Goal: Task Accomplishment & Management: Manage account settings

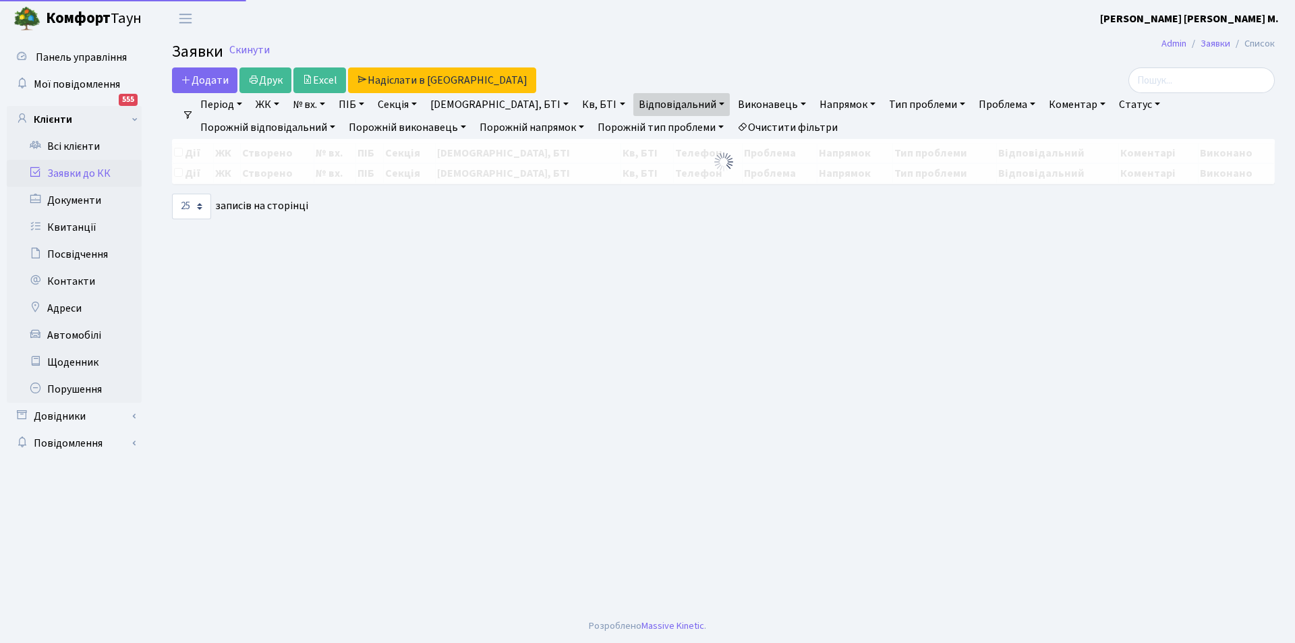
select select "25"
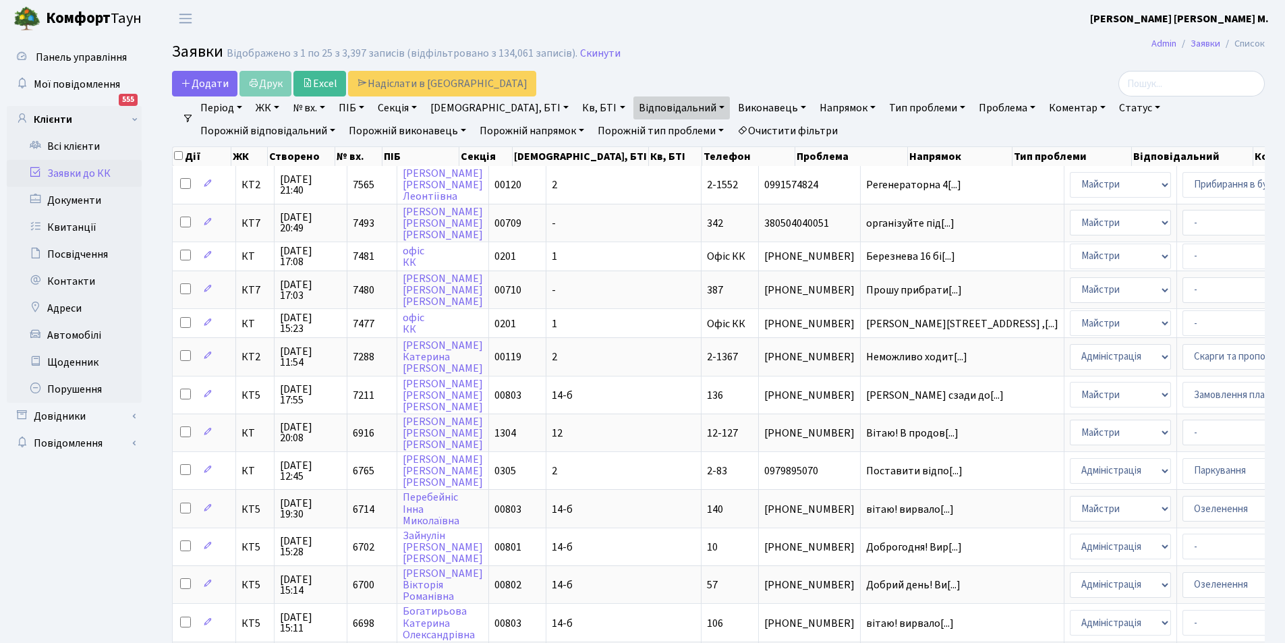
click at [649, 119] on ul "Період 04.09.2025 - 04.09.2025 ЖК КТ, вул. Регенераторна, 4 КТ2, просп. Соборно…" at bounding box center [724, 119] width 1060 height 46
click at [732, 127] on link "Очистити фільтри" at bounding box center [787, 130] width 111 height 23
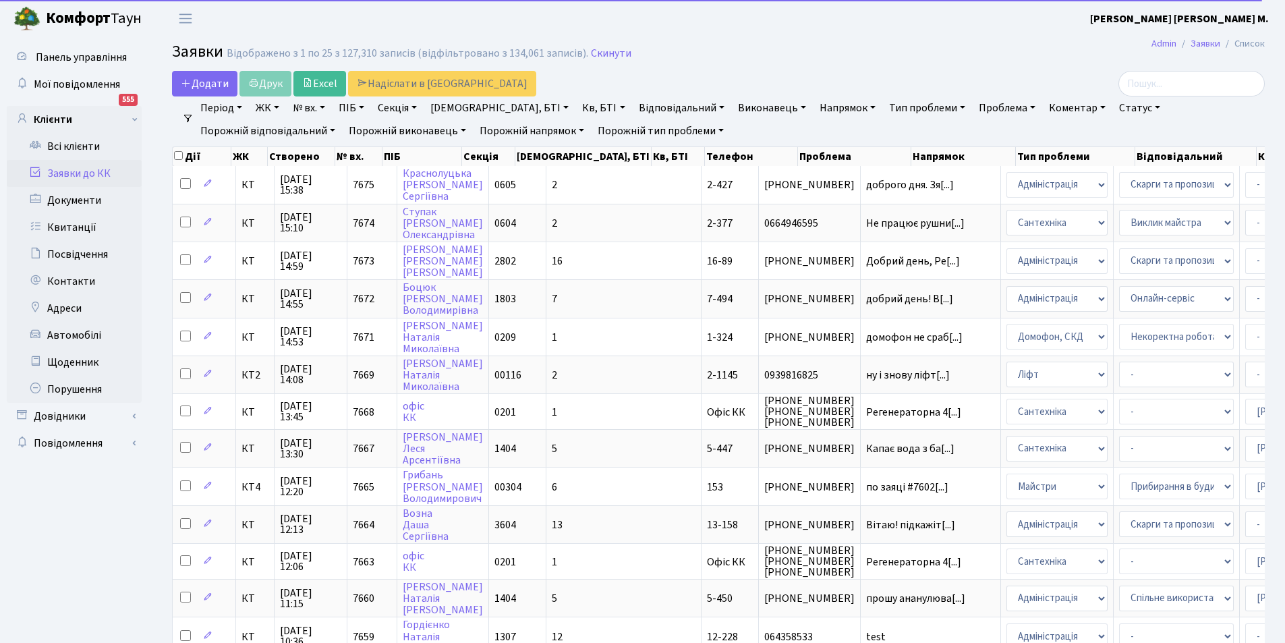
click at [319, 109] on link "№ вх." at bounding box center [308, 107] width 43 height 23
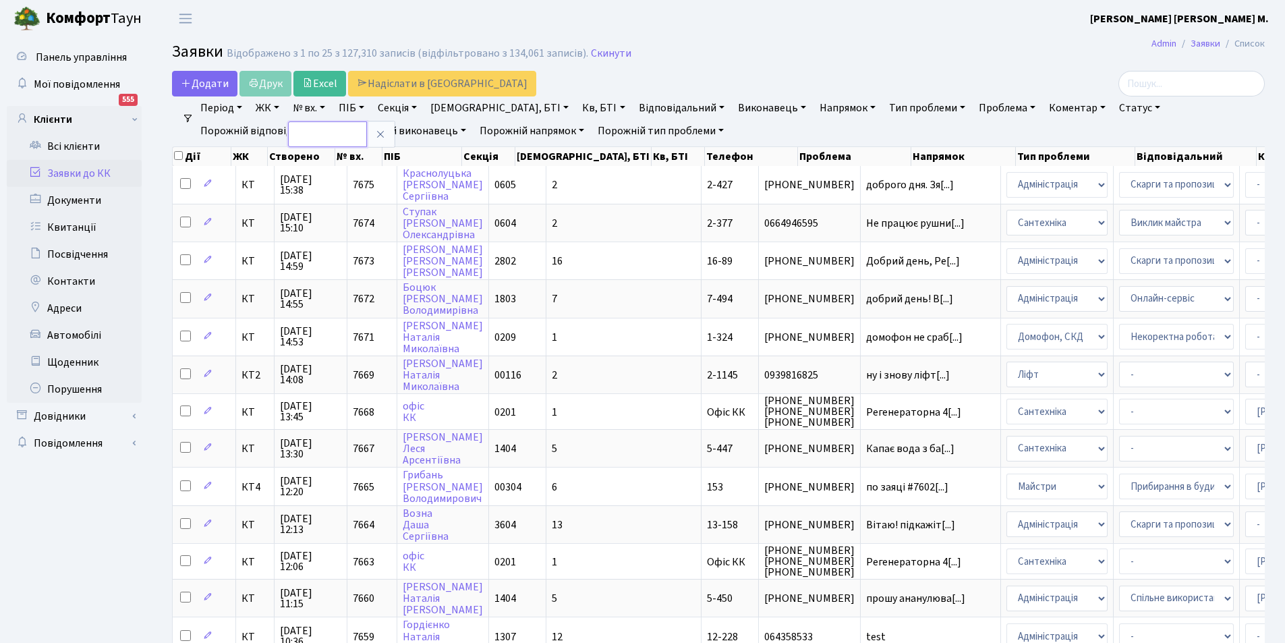
click at [320, 128] on input "text" at bounding box center [327, 134] width 79 height 26
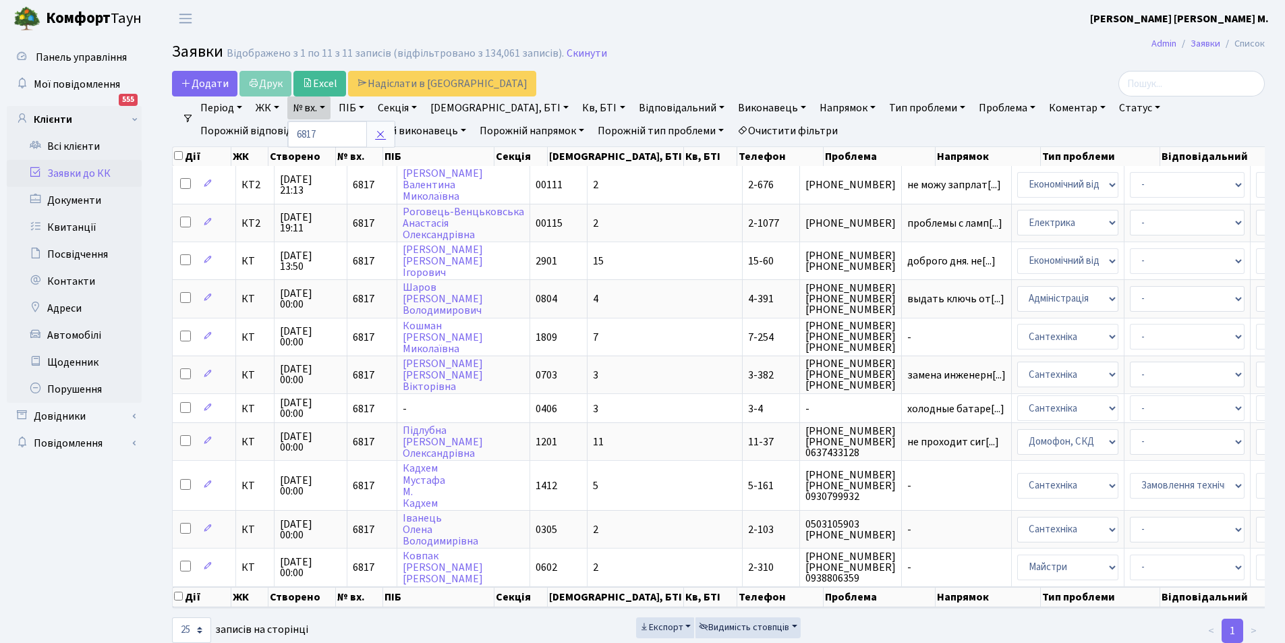
click at [384, 139] on icon at bounding box center [380, 134] width 11 height 11
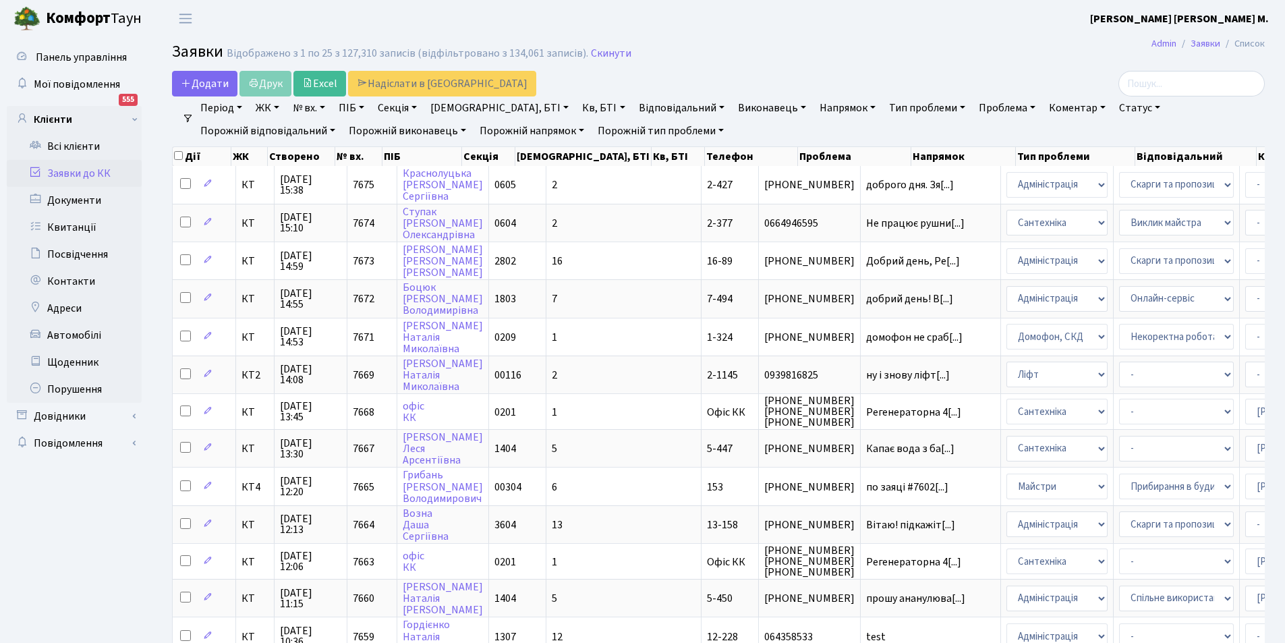
click at [307, 104] on link "№ вх." at bounding box center [308, 107] width 43 height 23
click at [354, 137] on input "text" at bounding box center [327, 134] width 79 height 26
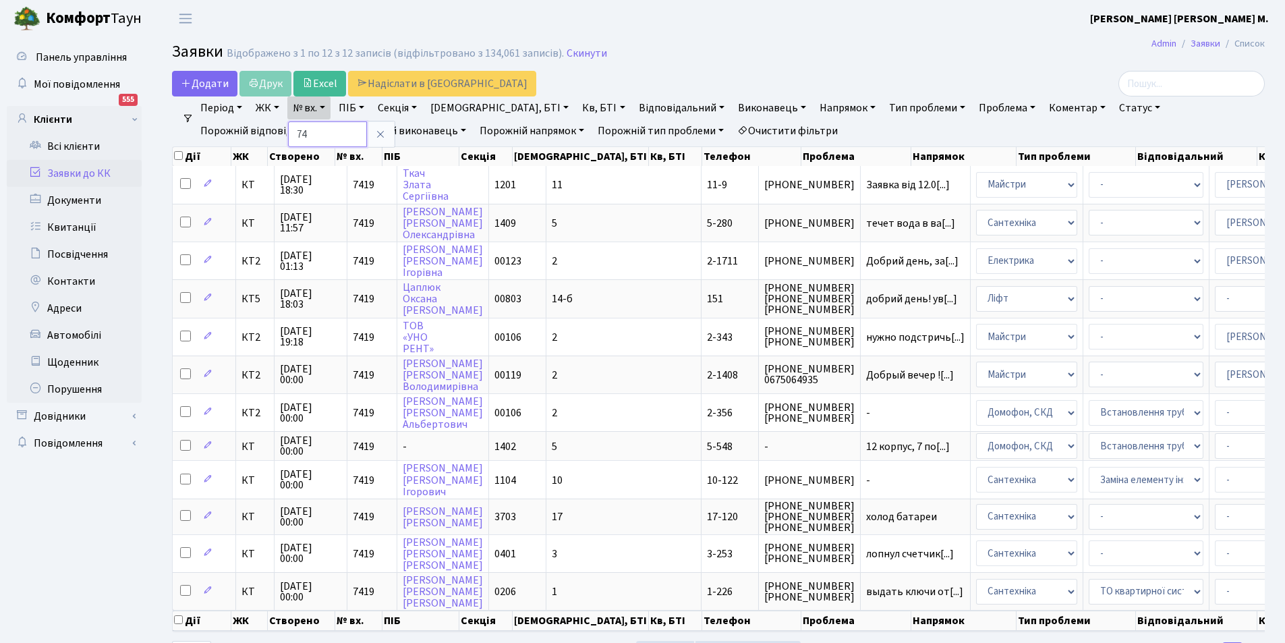
type input "7"
type input "6817"
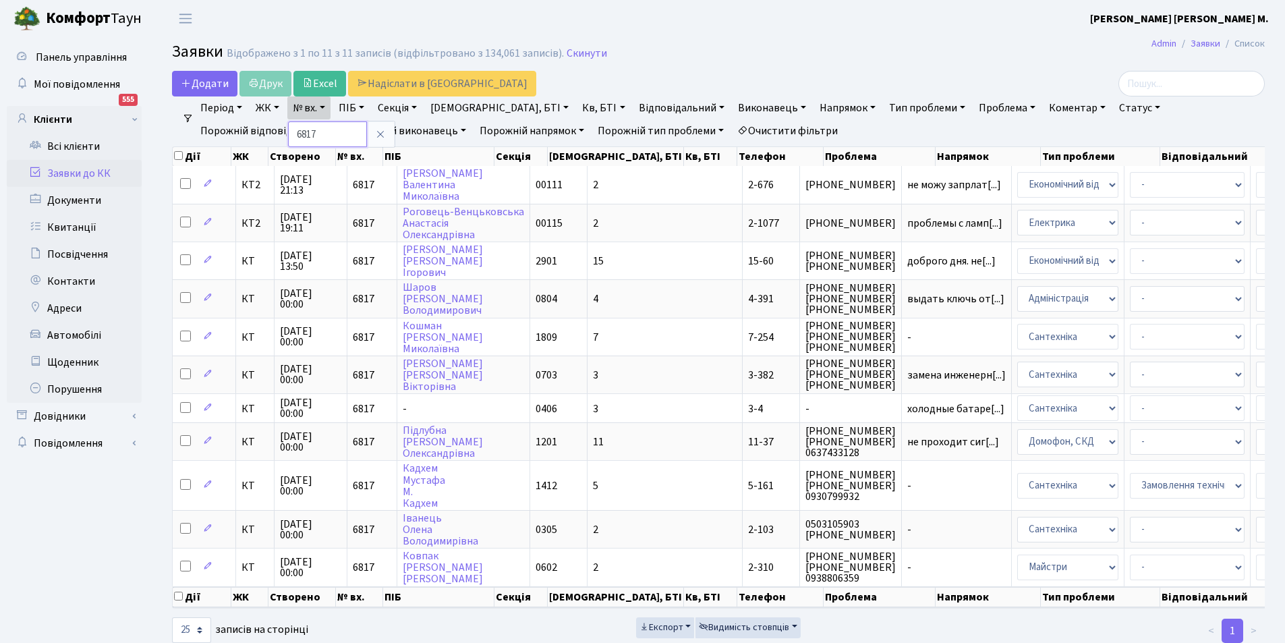
scroll to position [45, 0]
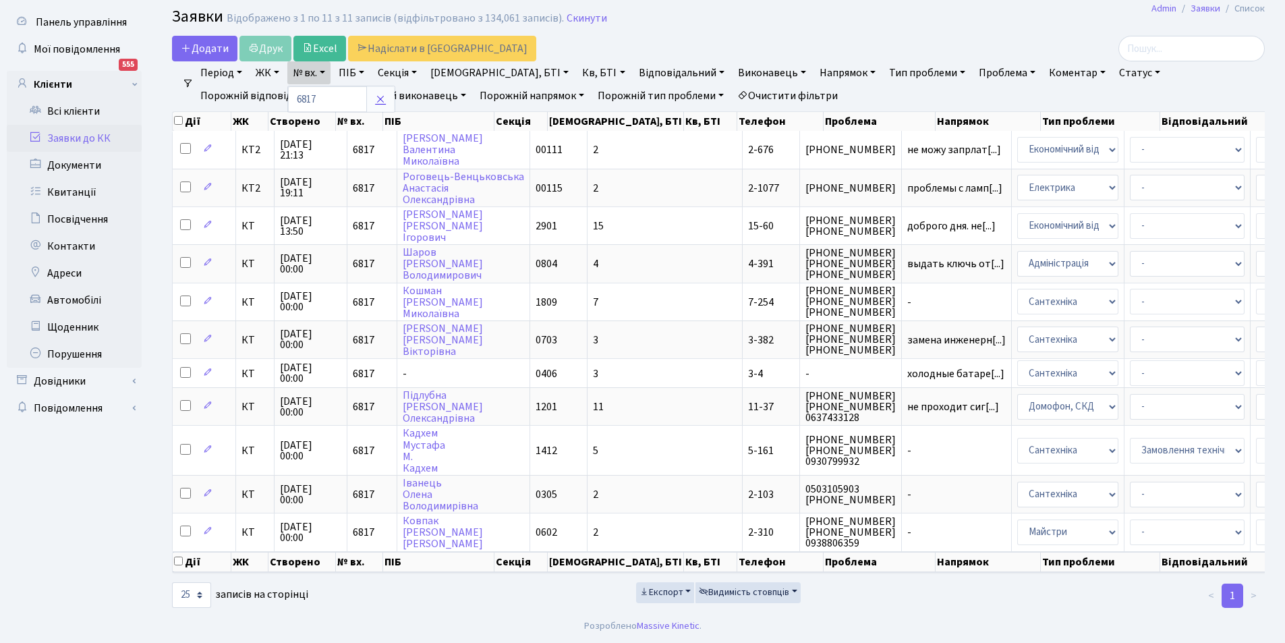
click at [382, 94] on icon at bounding box center [380, 99] width 11 height 11
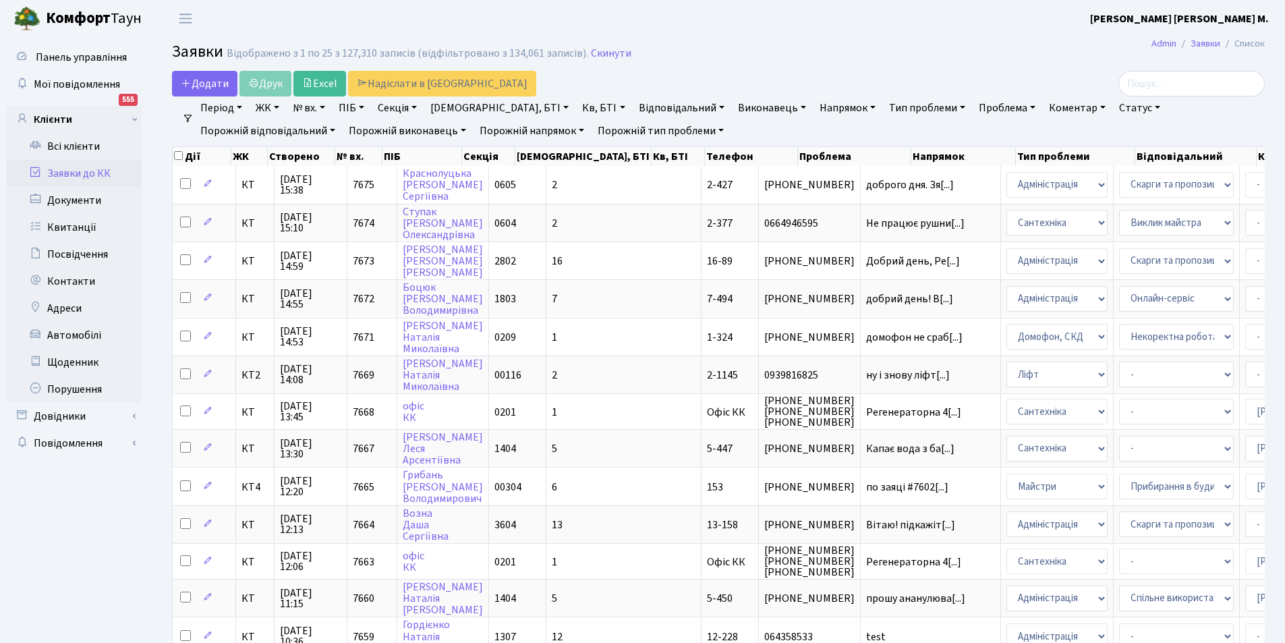
click at [577, 108] on link "Кв, БТІ" at bounding box center [603, 107] width 53 height 23
click at [577, 129] on input "text" at bounding box center [616, 134] width 79 height 26
type input "11-9"
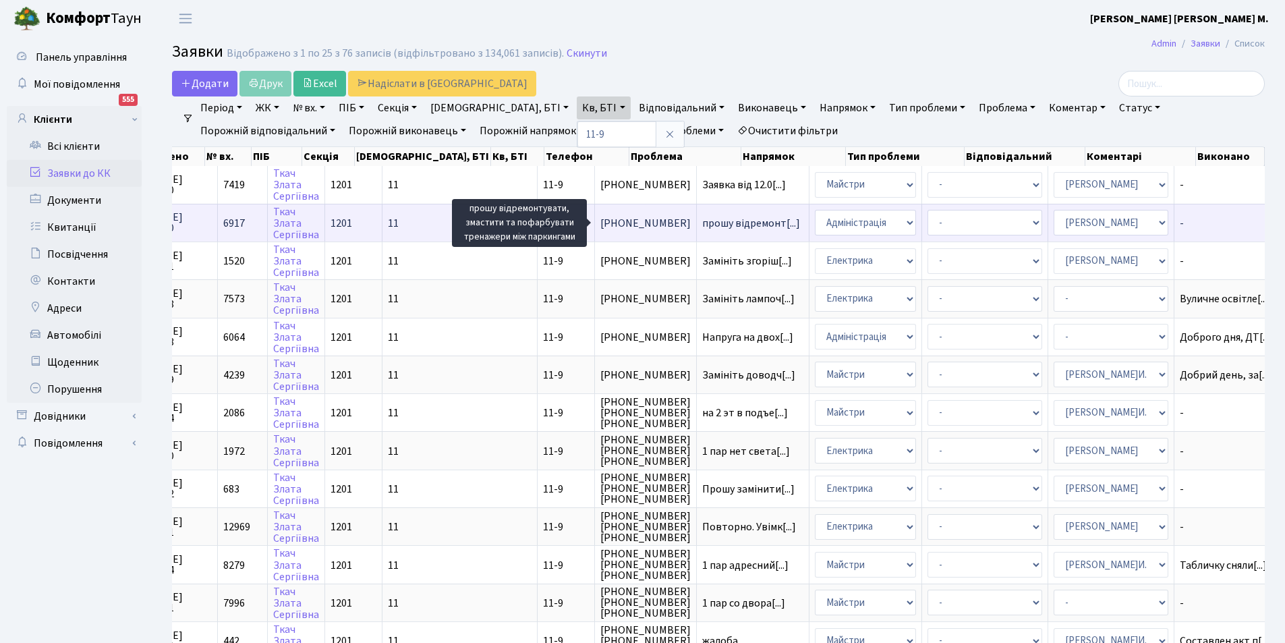
click at [702, 222] on span "прошу відремонт[...]" at bounding box center [751, 223] width 98 height 15
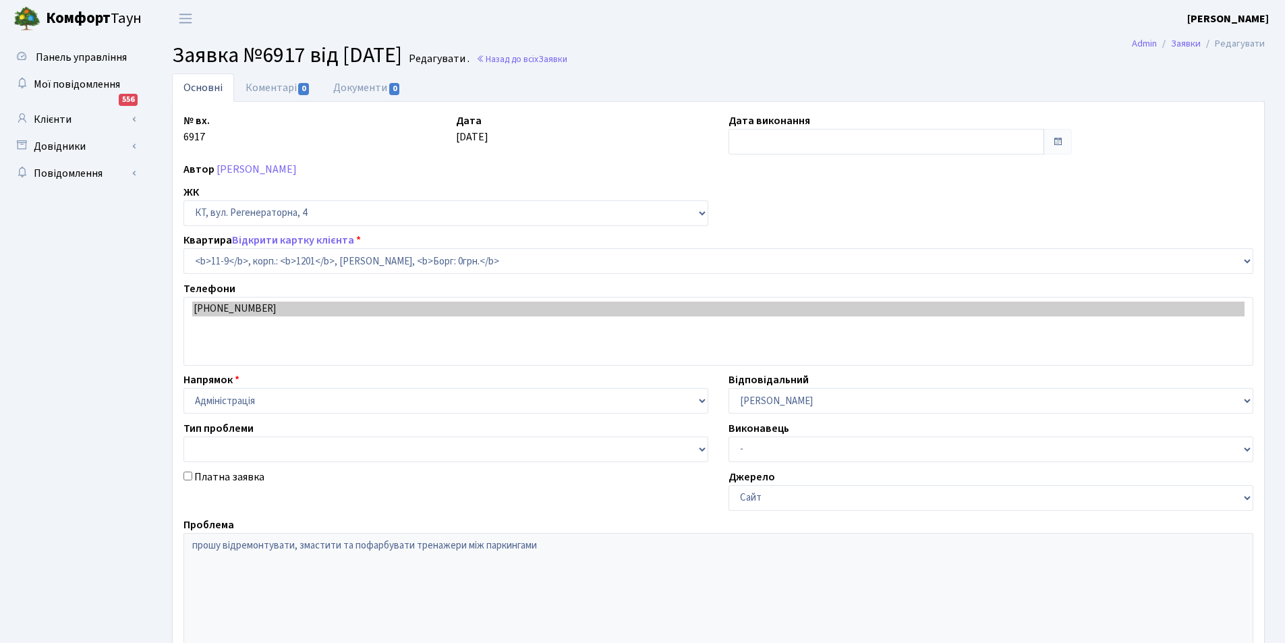
select select "7055"
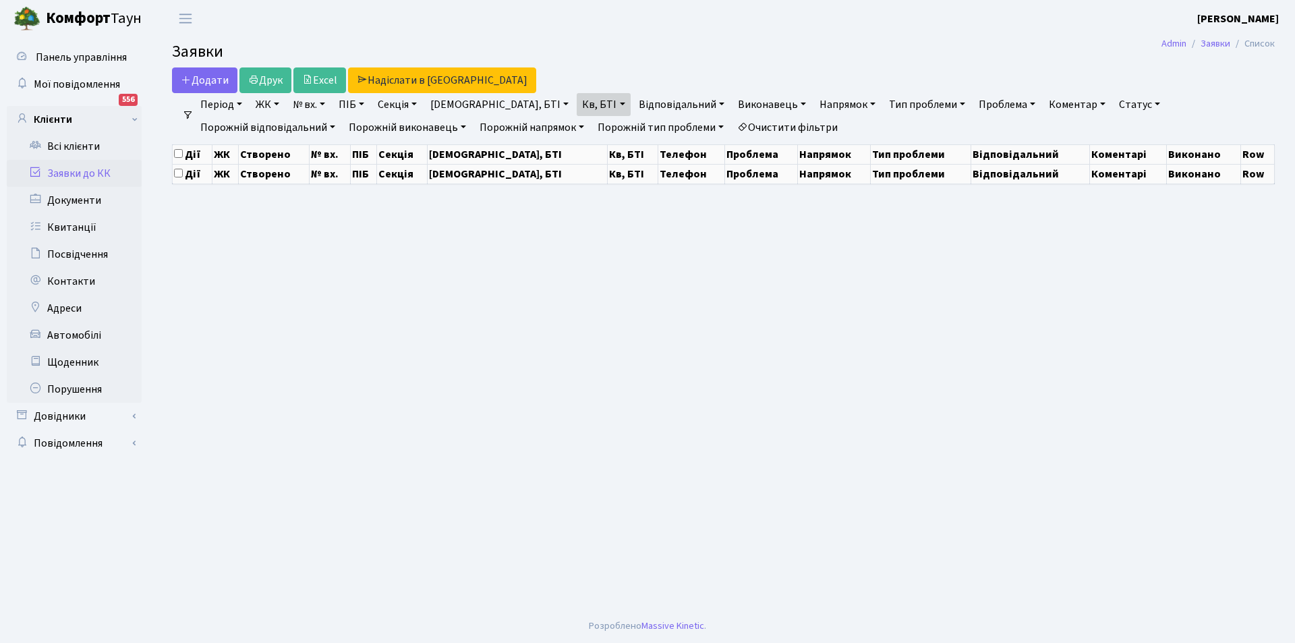
select select "25"
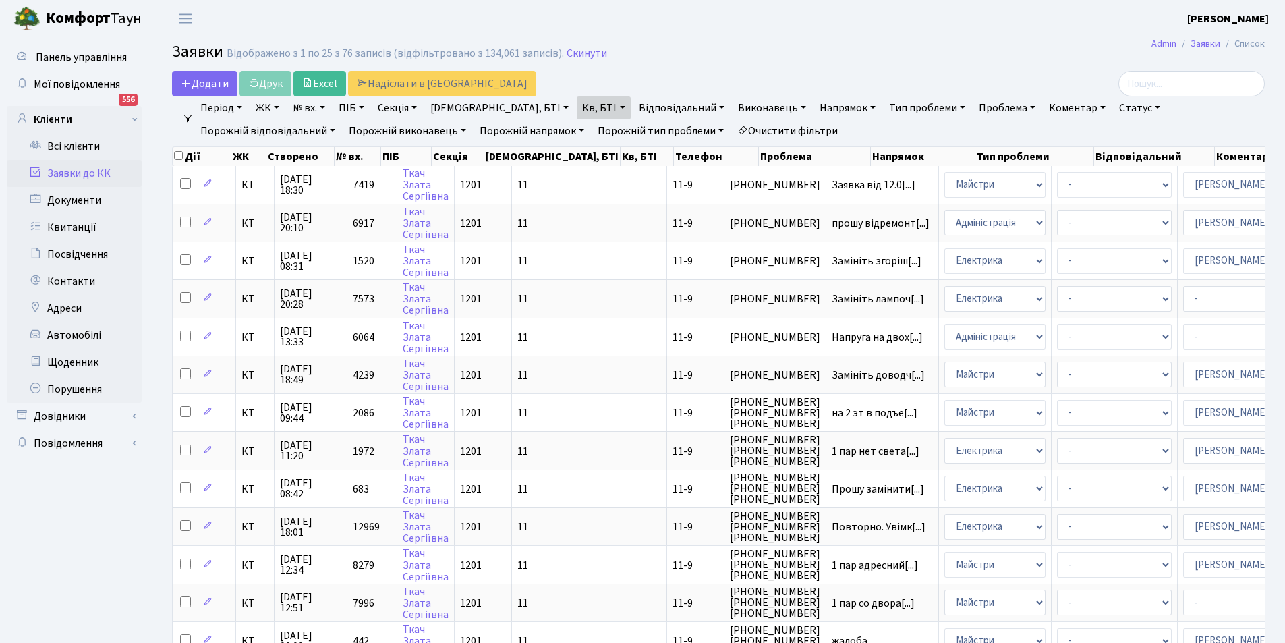
click at [577, 113] on link "Кв, БТІ" at bounding box center [603, 107] width 53 height 23
click at [732, 128] on link "Очистити фільтри" at bounding box center [787, 130] width 111 height 23
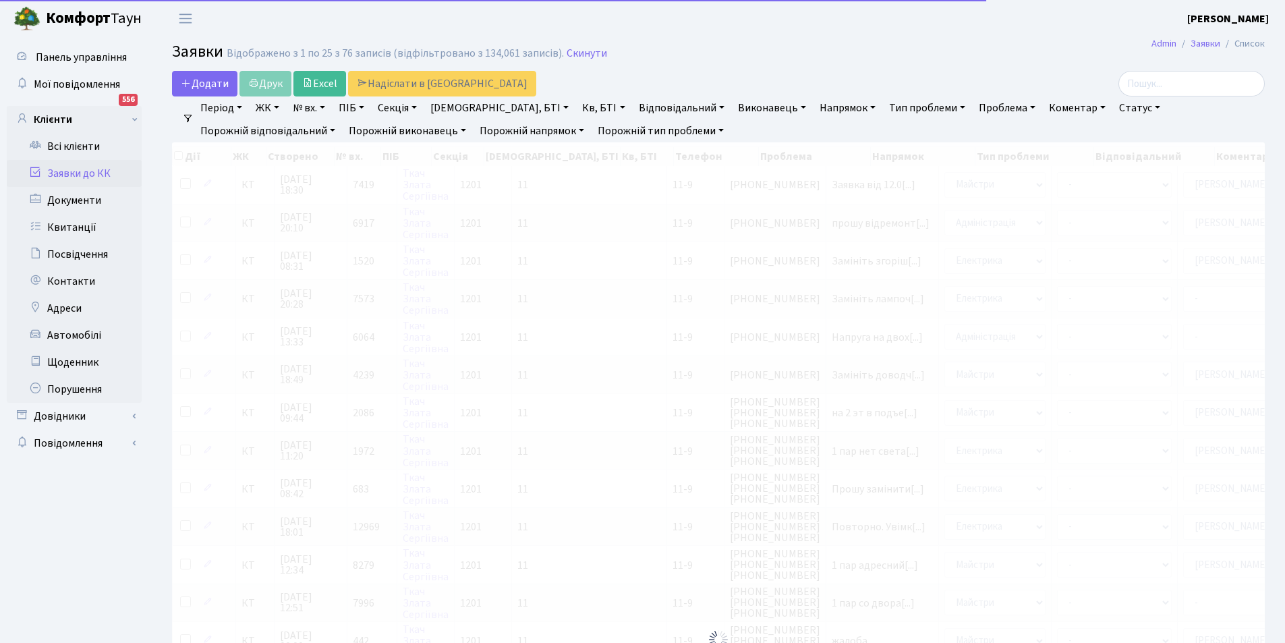
click at [577, 112] on link "Кв, БТІ" at bounding box center [603, 107] width 53 height 23
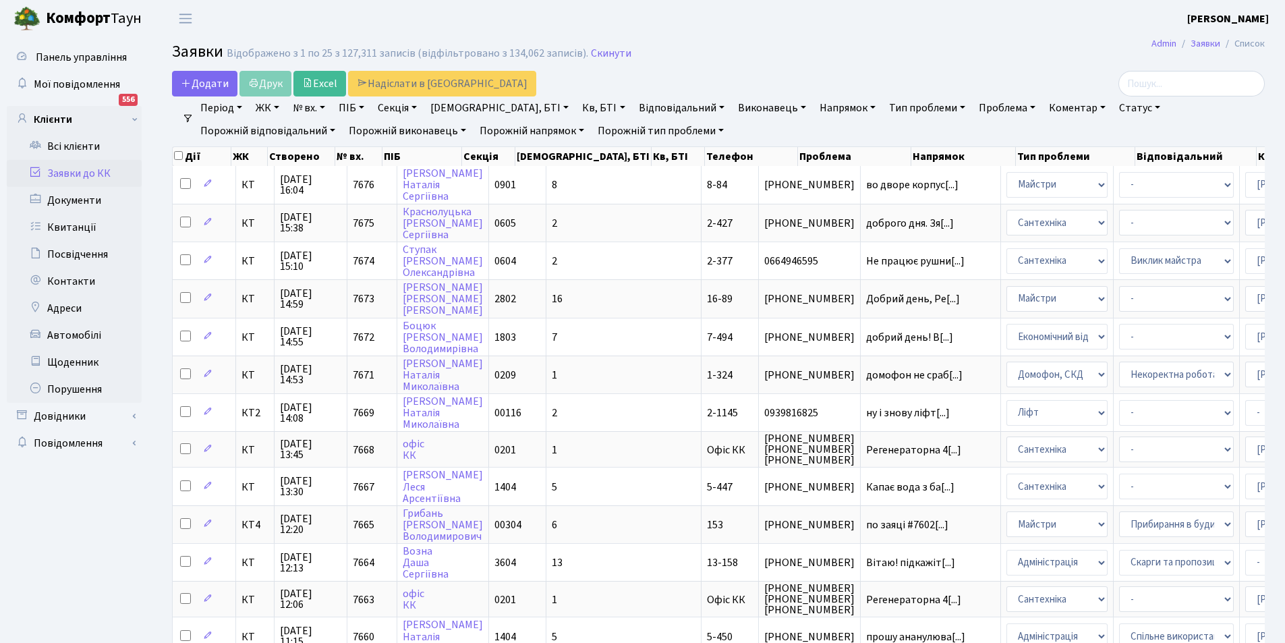
click at [577, 112] on link "Кв, БТІ" at bounding box center [603, 107] width 53 height 23
click at [577, 133] on input "text" at bounding box center [616, 134] width 79 height 26
type input "8-44"
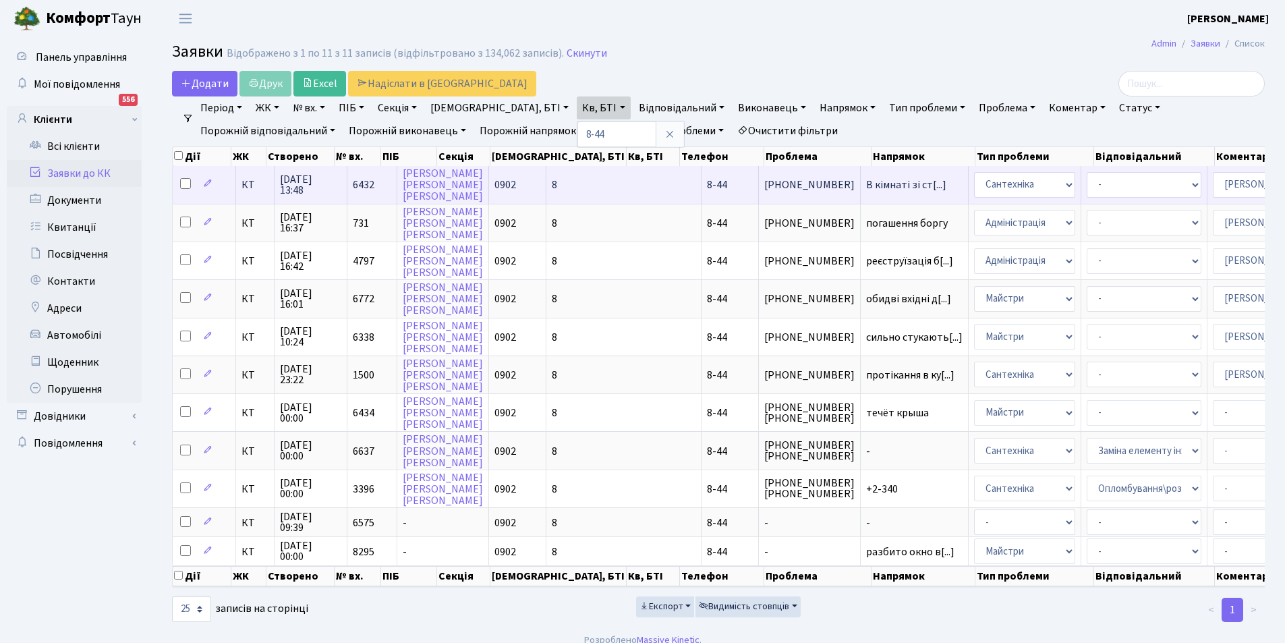
click at [494, 185] on td "0902" at bounding box center [517, 184] width 57 height 37
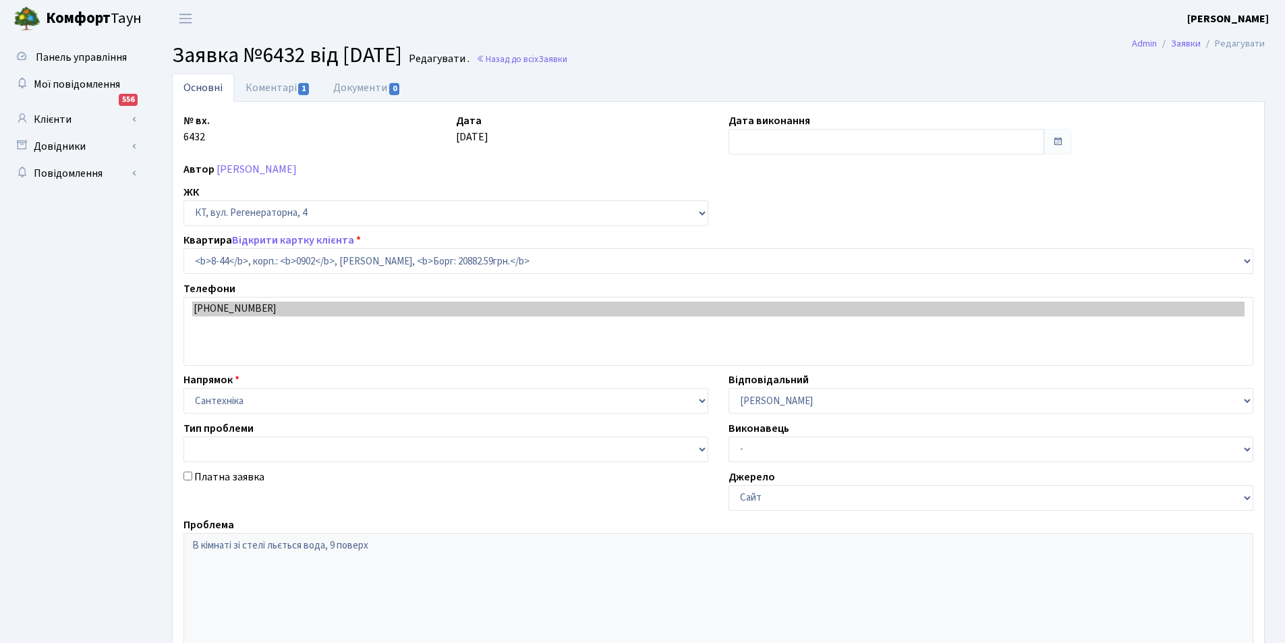
select select "6421"
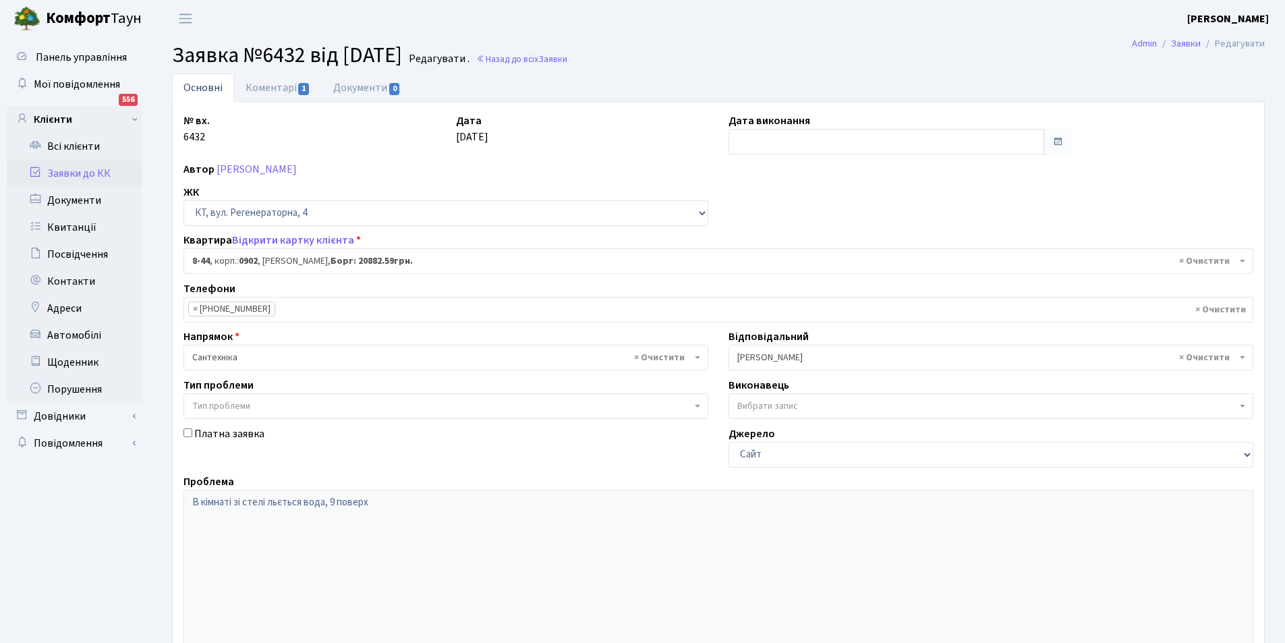
click at [529, 312] on ul "× × (099) 376-18-99" at bounding box center [718, 309] width 1068 height 24
click at [274, 168] on link "[PERSON_NAME]" at bounding box center [256, 169] width 80 height 15
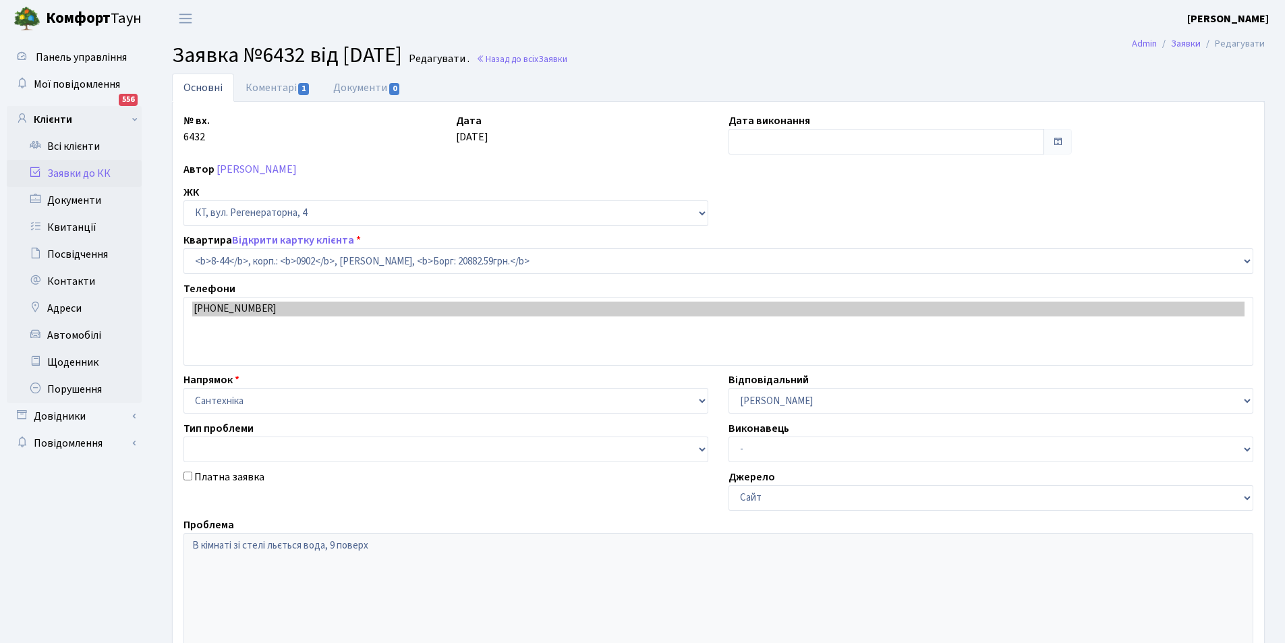
select select "6421"
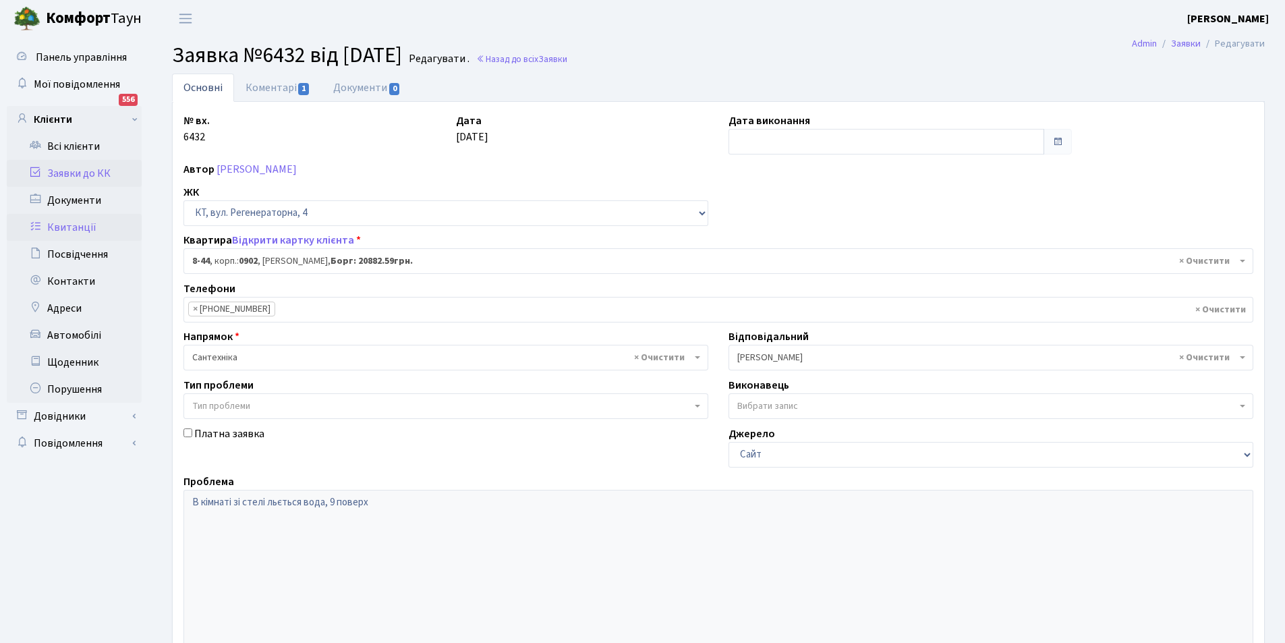
click at [99, 221] on link "Квитанції" at bounding box center [74, 227] width 135 height 27
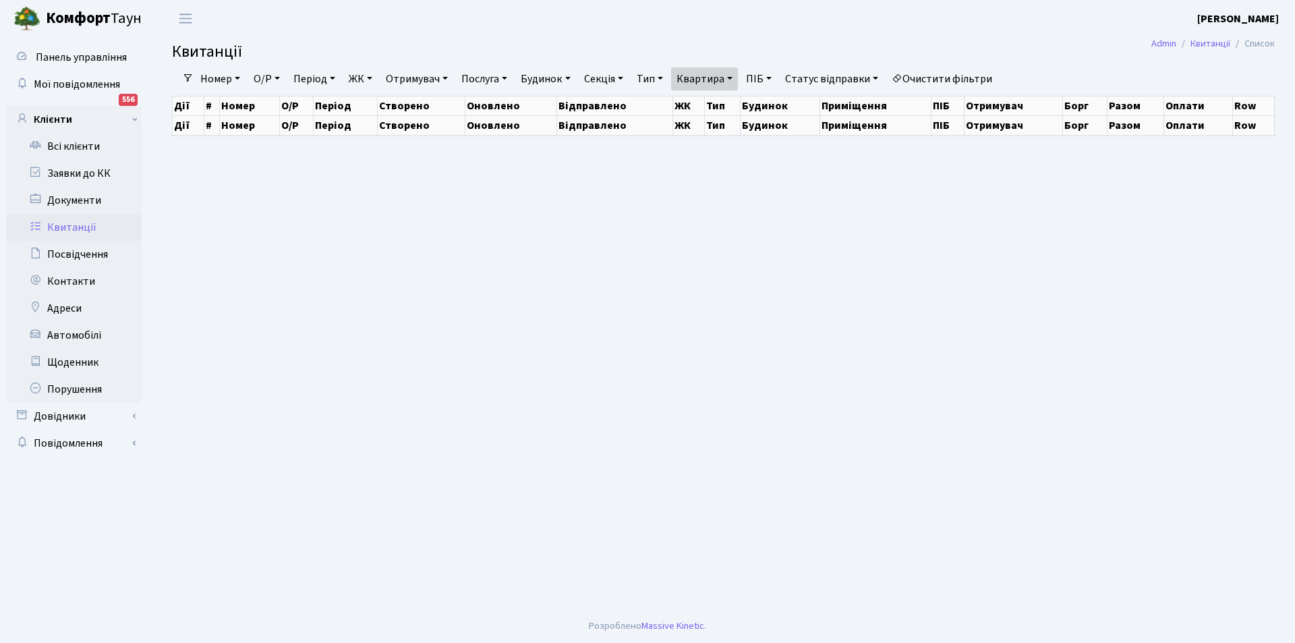
select select "25"
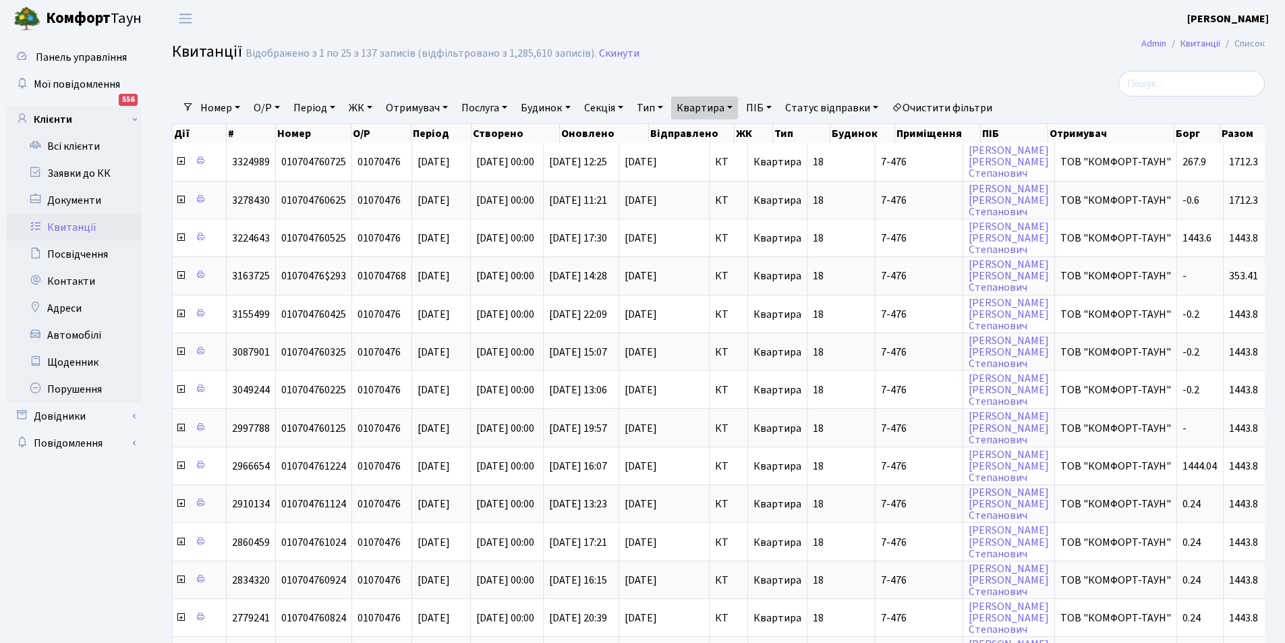
click at [731, 102] on link "Квартира" at bounding box center [704, 107] width 67 height 23
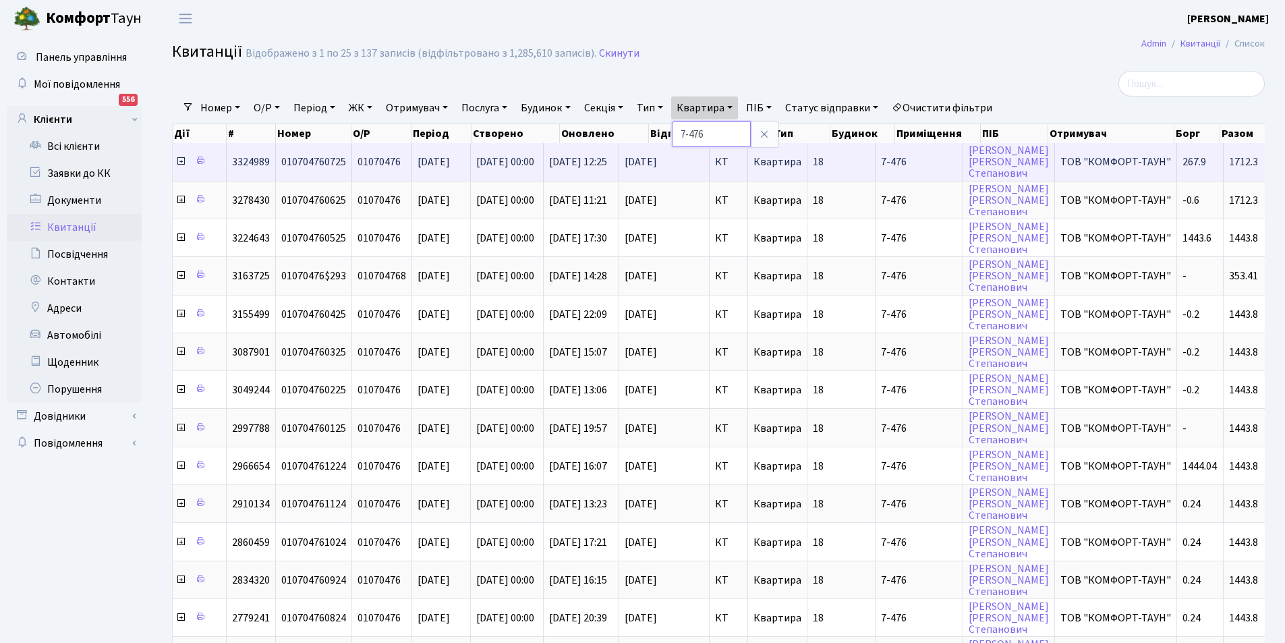
drag, startPoint x: 733, startPoint y: 134, endPoint x: 587, endPoint y: 152, distance: 147.5
click at [587, 152] on div "Фільтри Номер О/Р Період 04.09.2025 - 04.09.2025 ЖК КТ, вул. Регенераторна, 4 К…" at bounding box center [718, 610] width 1113 height 1079
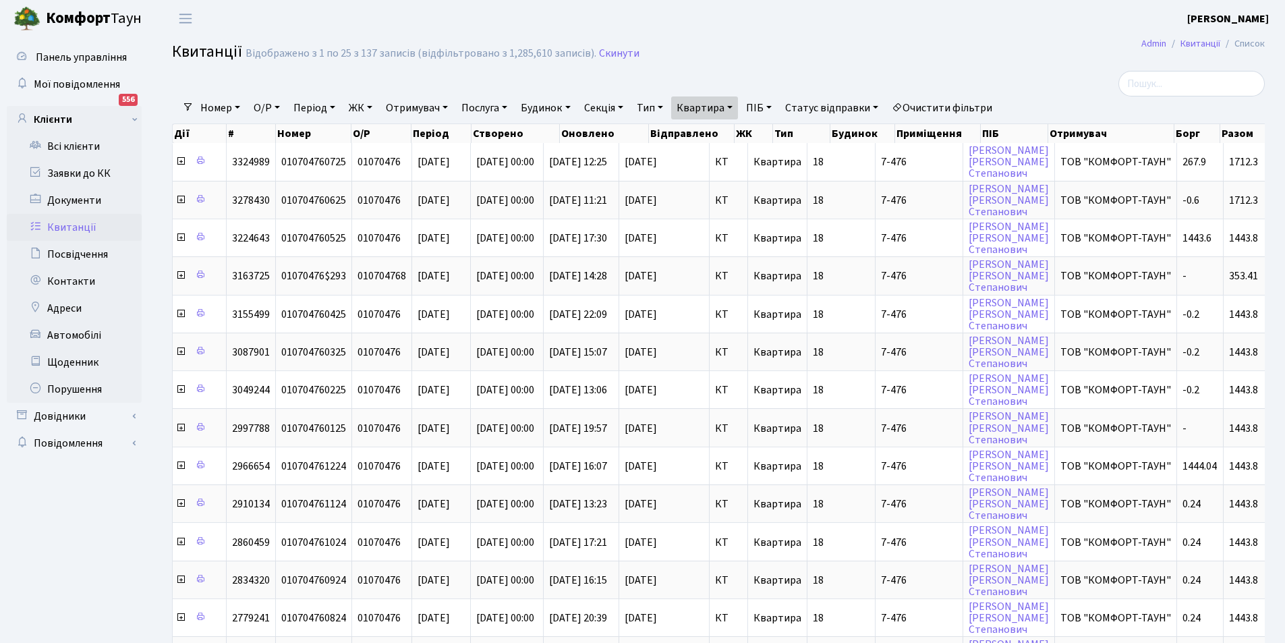
click at [738, 109] on link "Квартира" at bounding box center [704, 107] width 67 height 23
click at [769, 134] on icon at bounding box center [764, 134] width 11 height 11
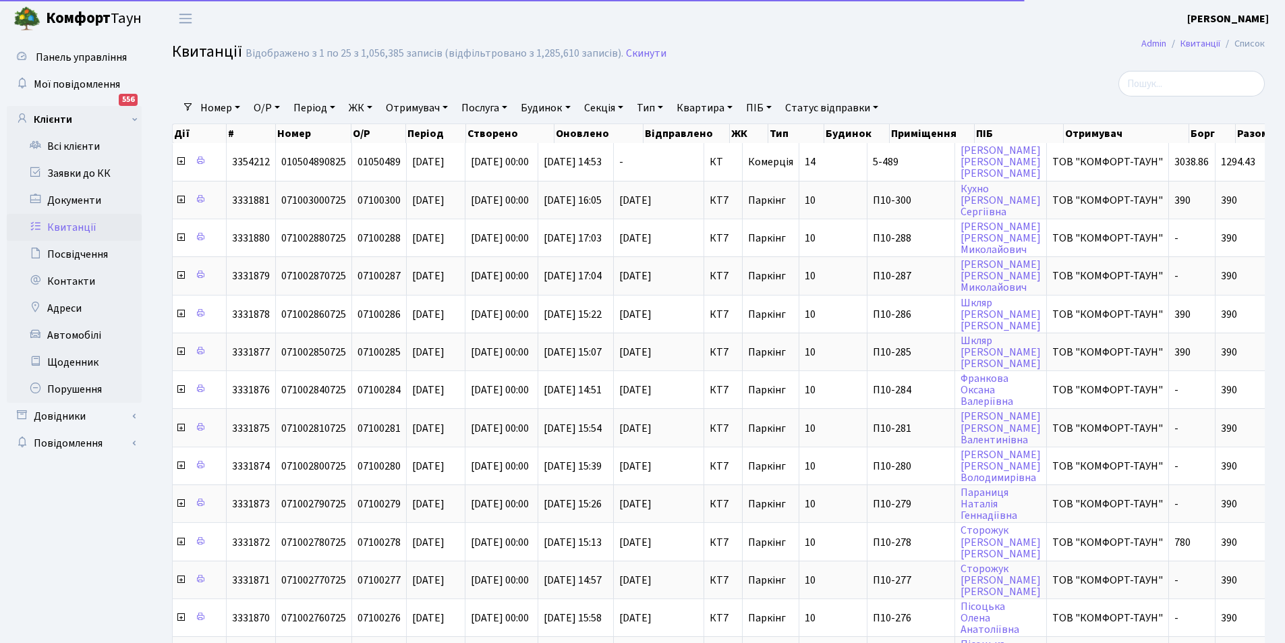
click at [725, 109] on link "Квартира" at bounding box center [704, 107] width 67 height 23
click at [722, 125] on input "text" at bounding box center [711, 134] width 79 height 26
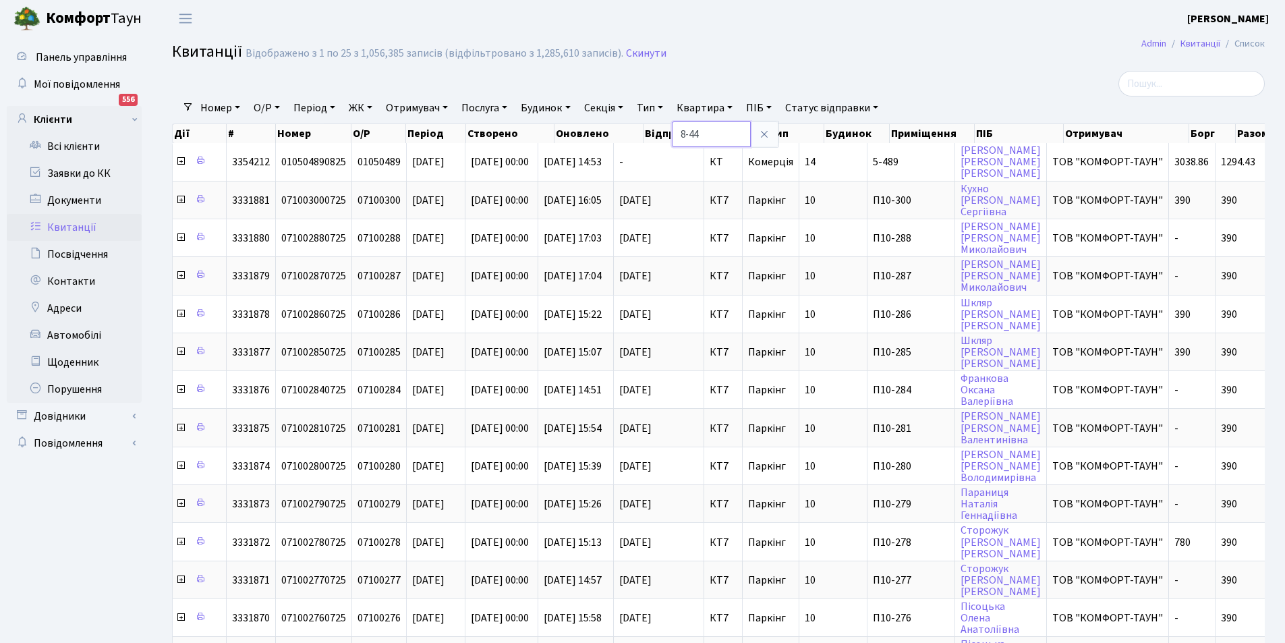
type input "8-44"
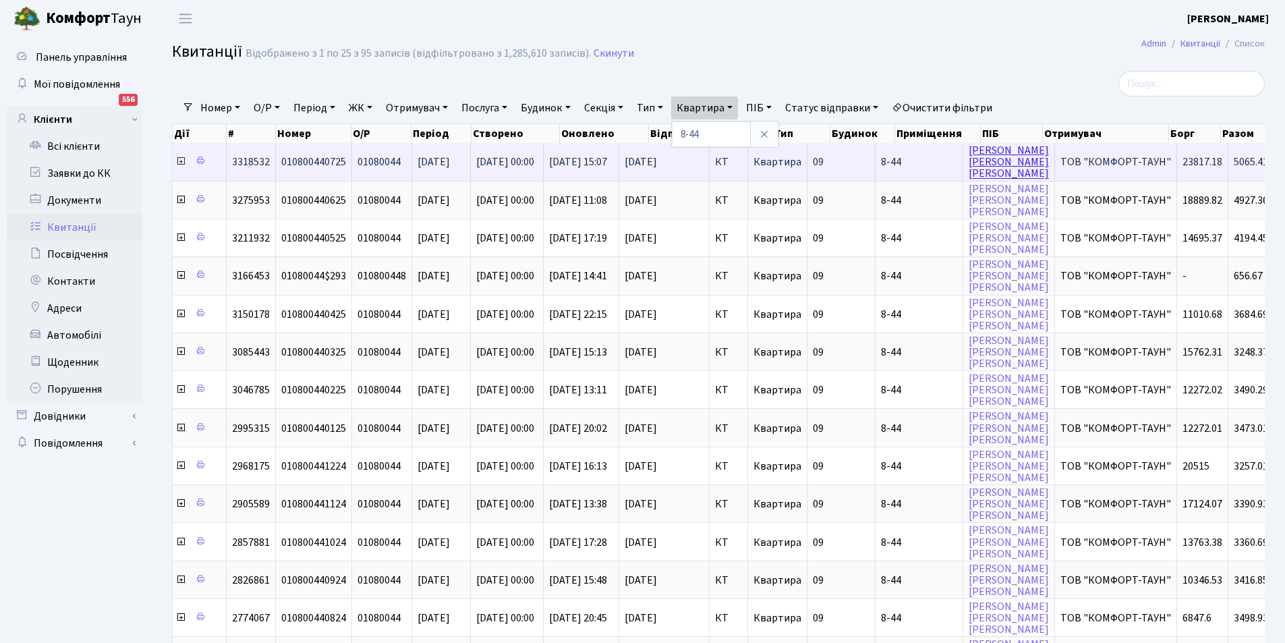
click at [1014, 163] on link "Марухенко Дмитро Юрійович" at bounding box center [1008, 162] width 80 height 38
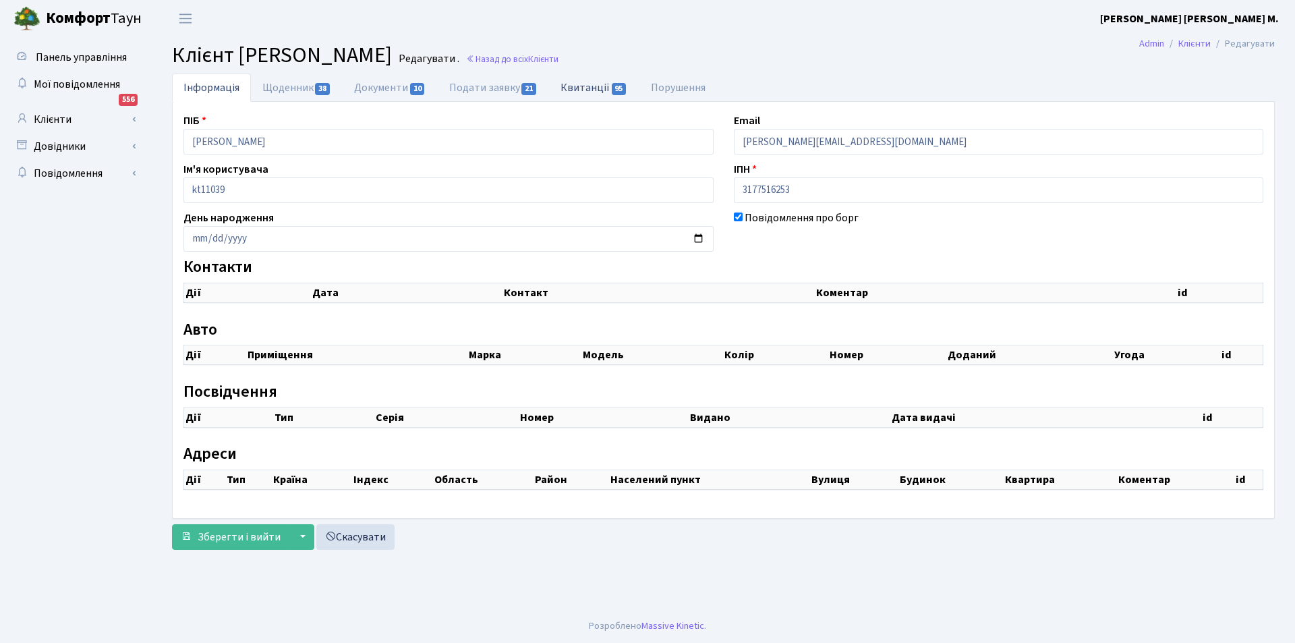
click at [586, 86] on link "Квитанції 95" at bounding box center [594, 88] width 90 height 28
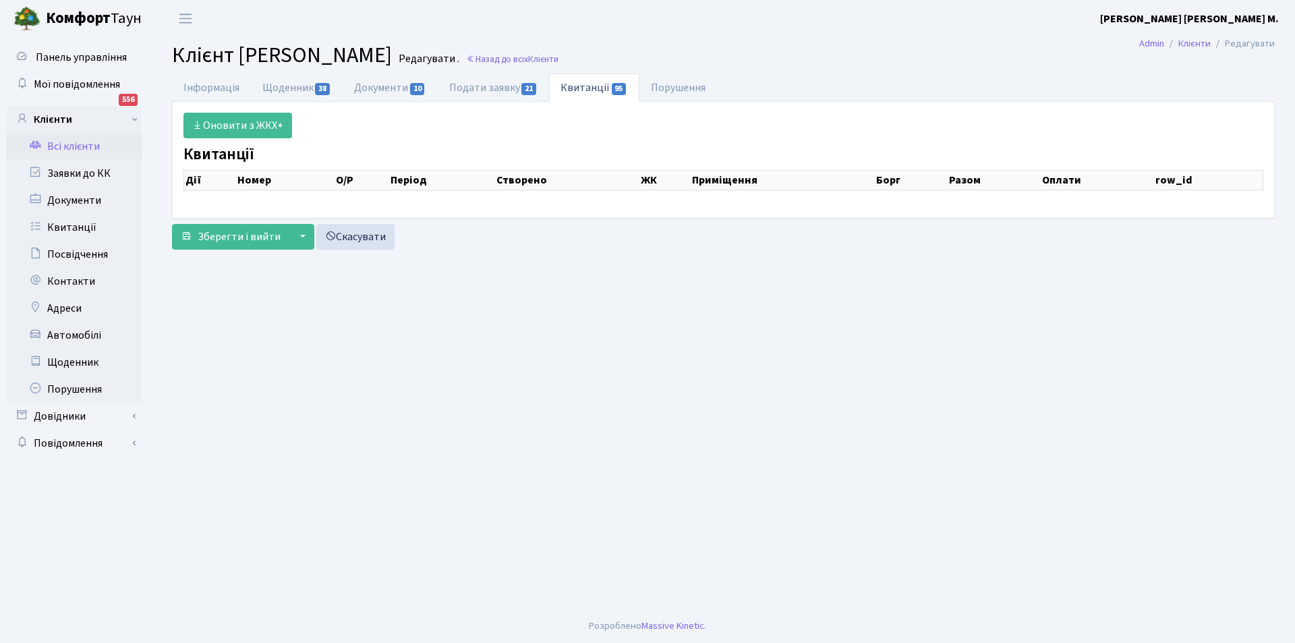
select select "25"
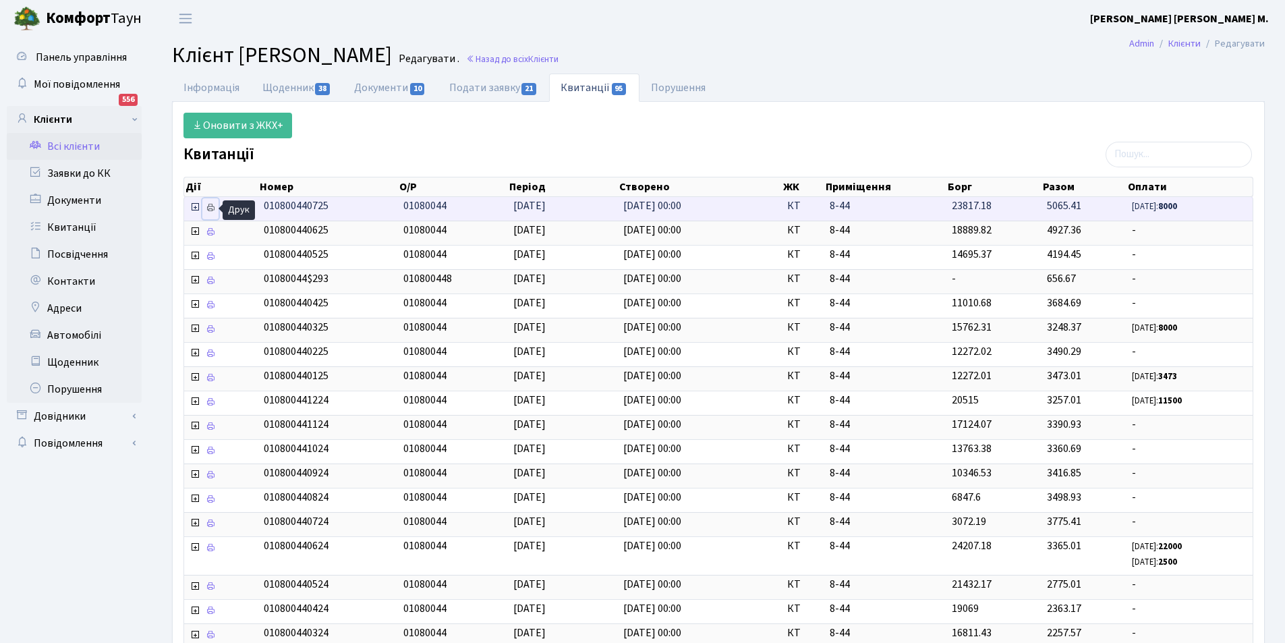
click at [211, 206] on icon at bounding box center [210, 207] width 9 height 9
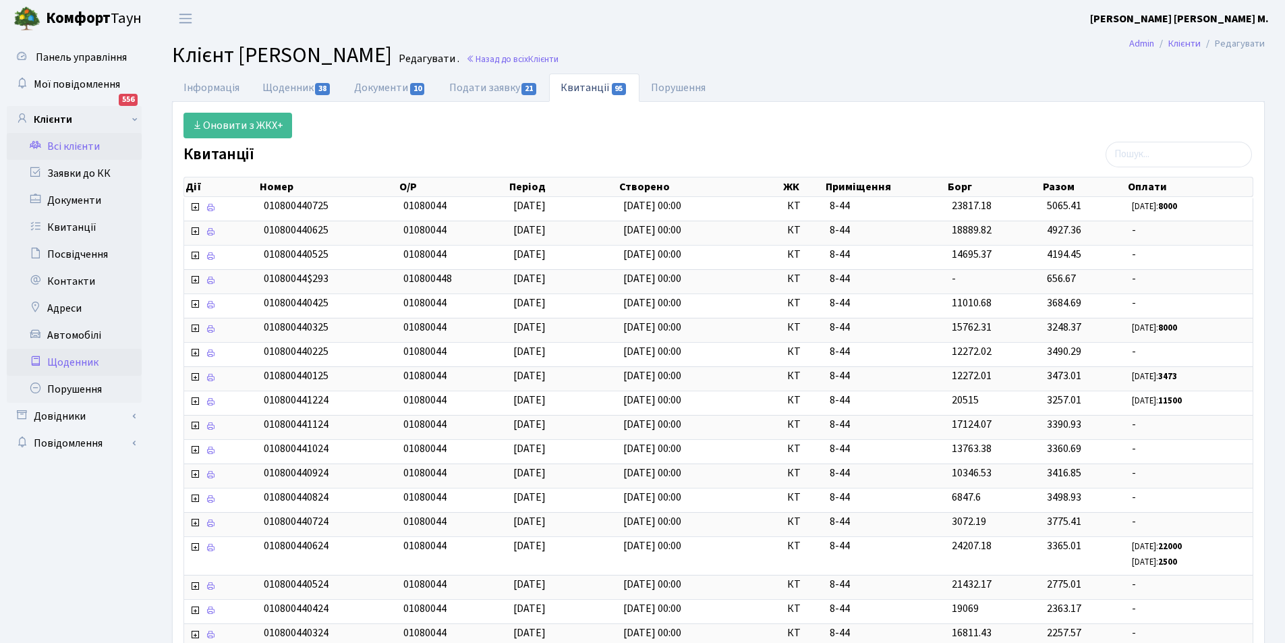
click at [71, 365] on link "Щоденник" at bounding box center [74, 362] width 135 height 27
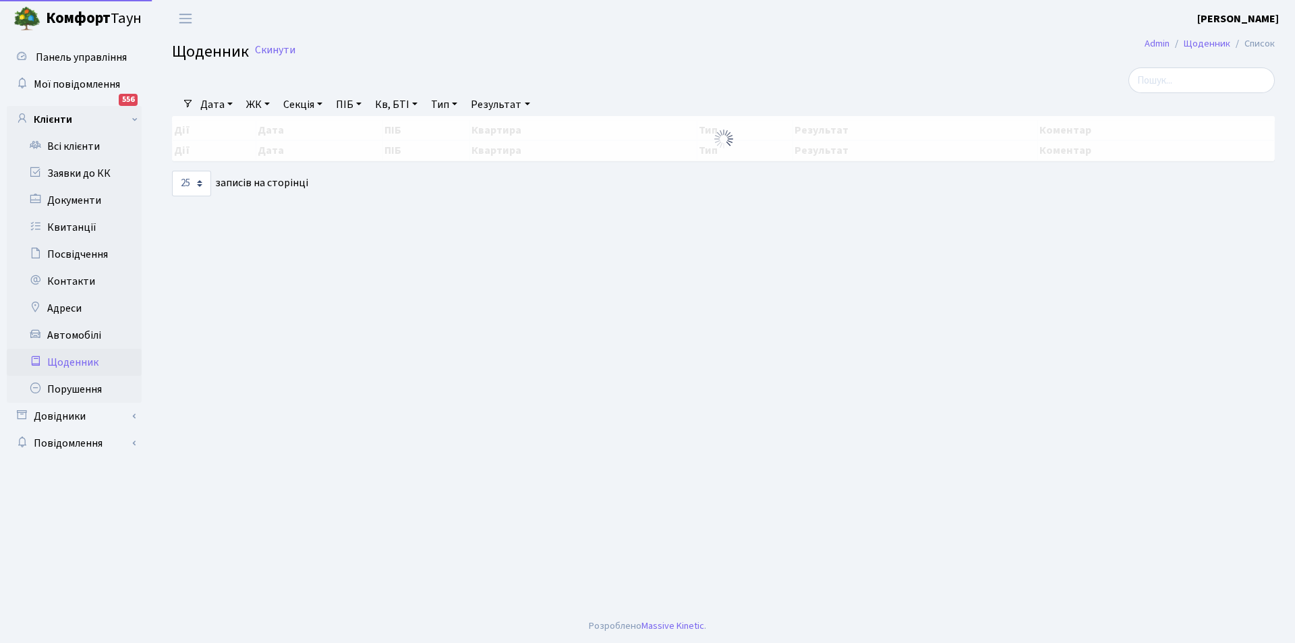
select select "25"
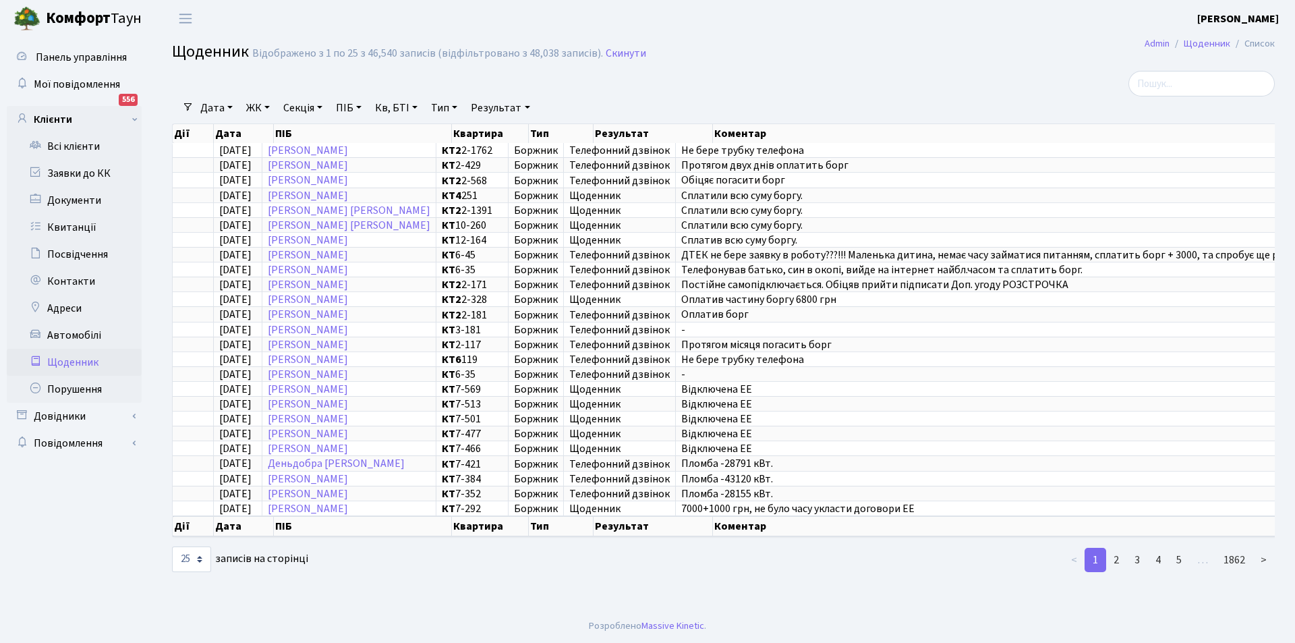
click at [405, 111] on link "Кв, БТІ" at bounding box center [396, 107] width 53 height 23
click at [405, 122] on input "text" at bounding box center [409, 134] width 79 height 26
type input "8-44"
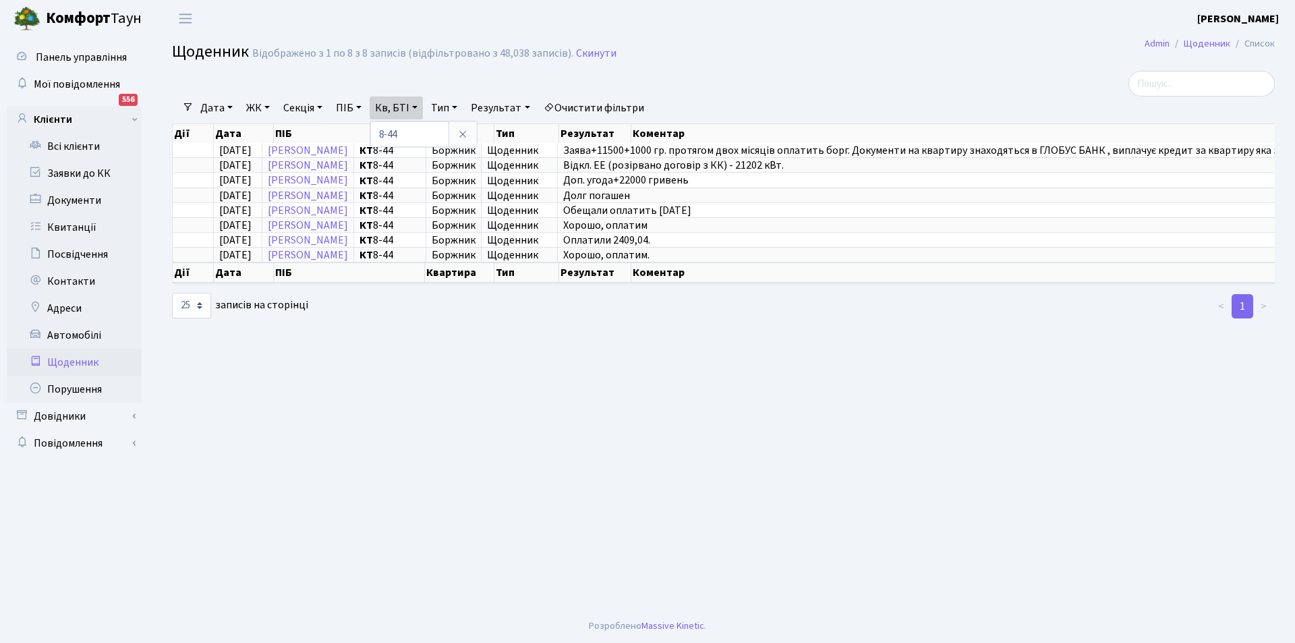
click at [606, 105] on link "Очистити фільтри" at bounding box center [593, 107] width 111 height 23
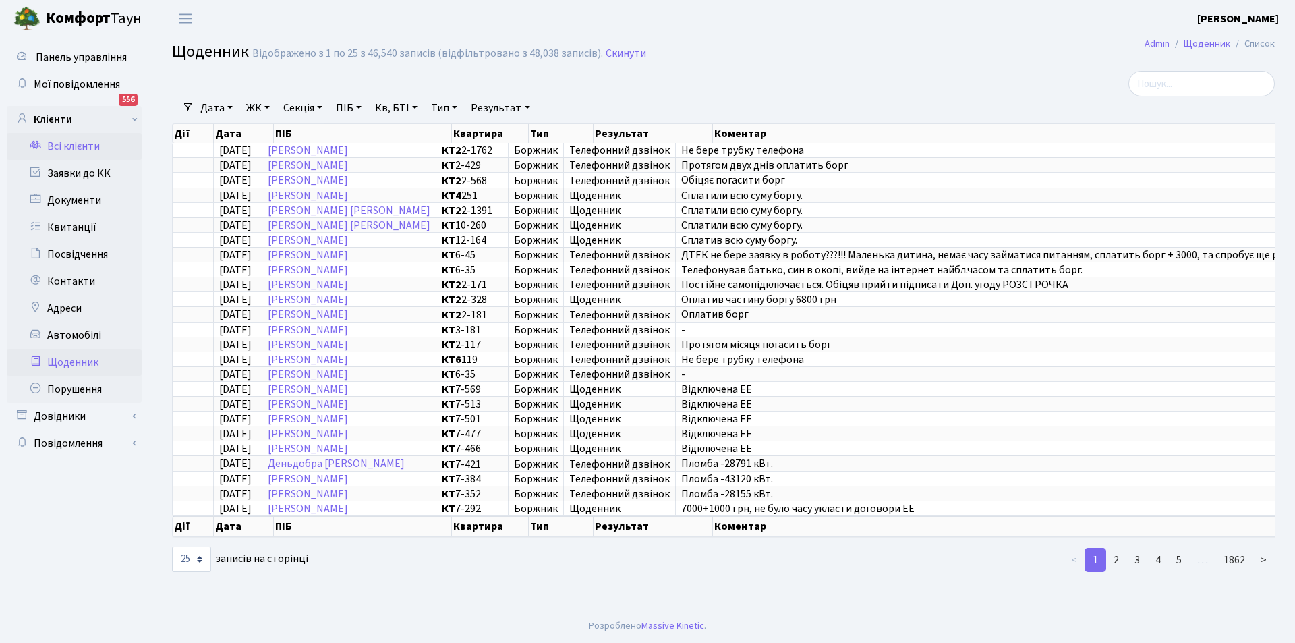
click at [80, 146] on link "Всі клієнти" at bounding box center [74, 146] width 135 height 27
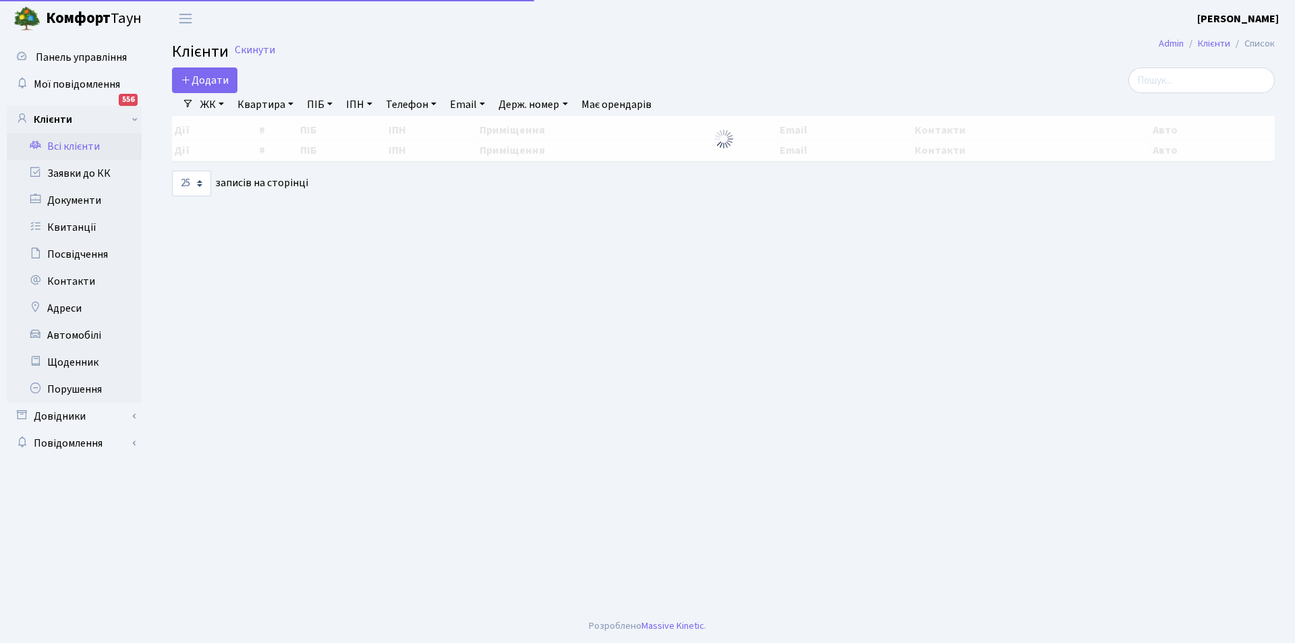
select select "25"
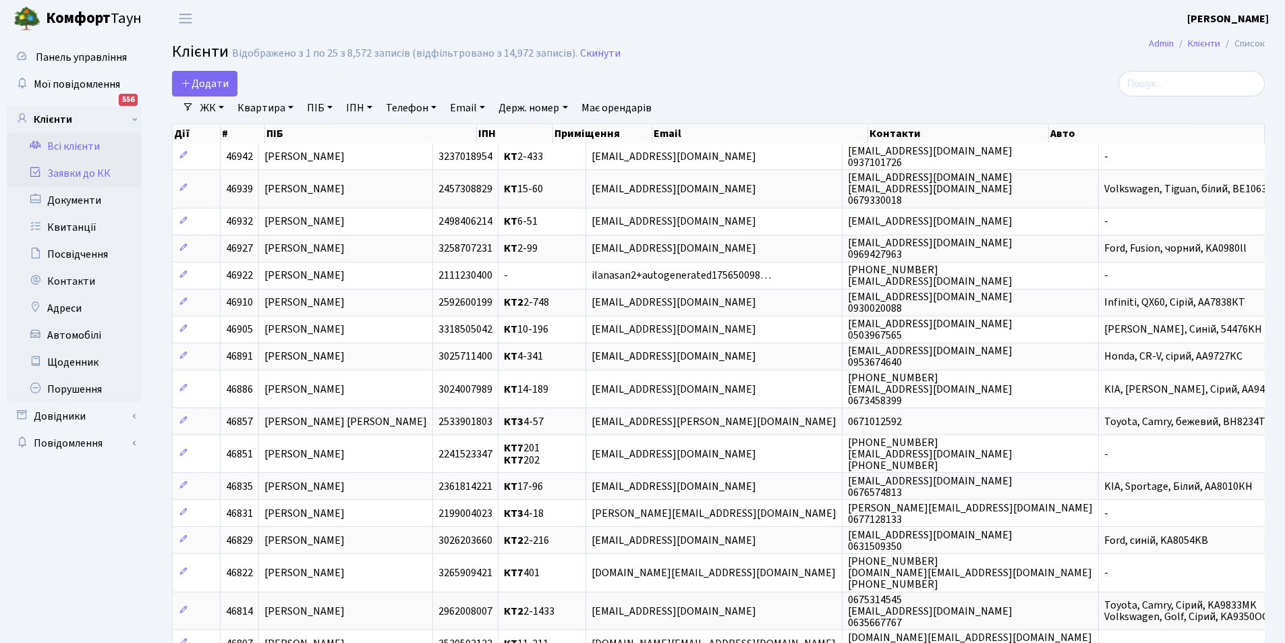
click at [55, 171] on link "Заявки до КК" at bounding box center [74, 173] width 135 height 27
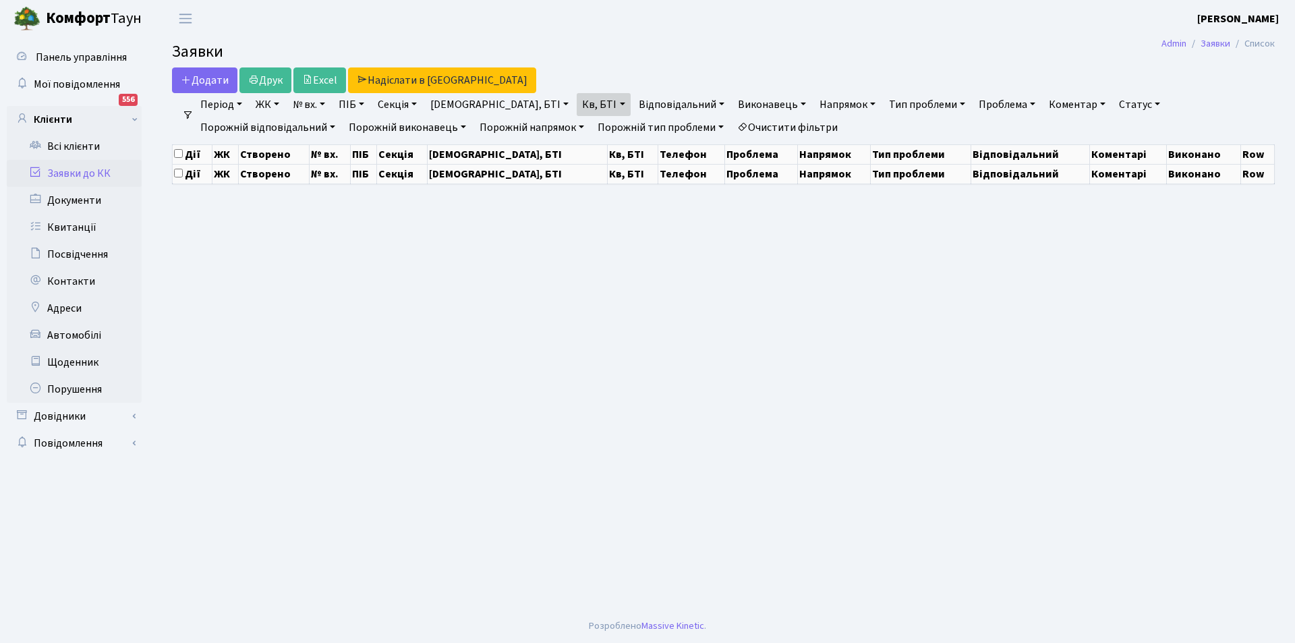
select select "25"
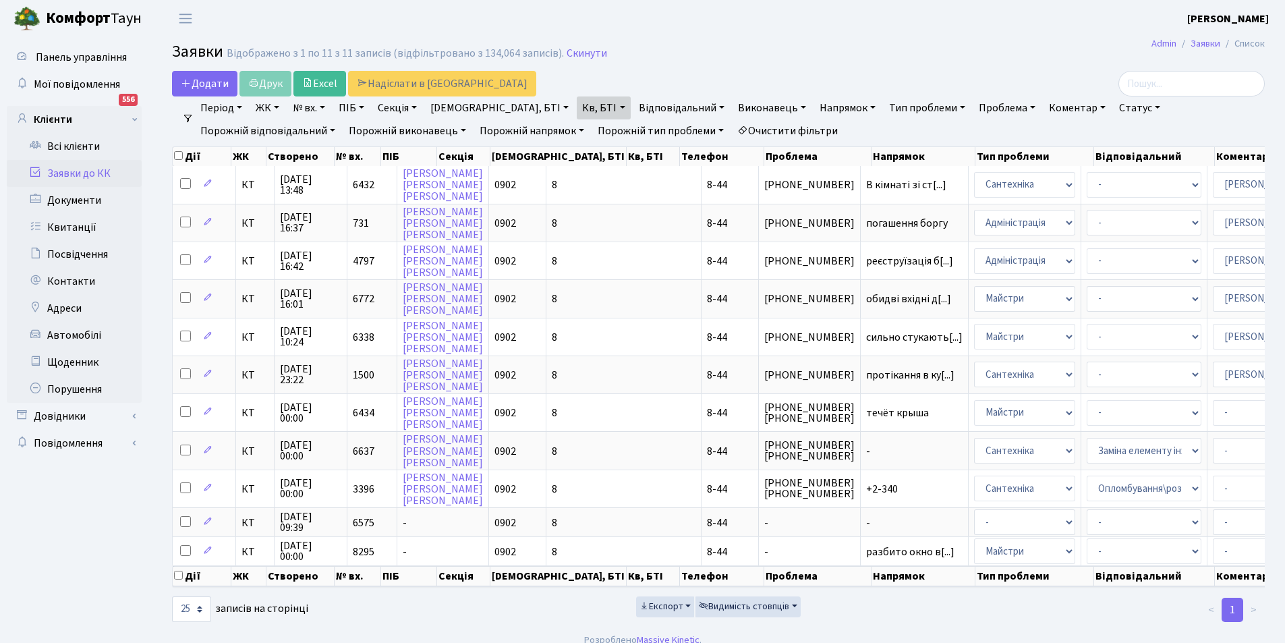
click at [732, 132] on link "Очистити фільтри" at bounding box center [787, 130] width 111 height 23
